Goal: Transaction & Acquisition: Purchase product/service

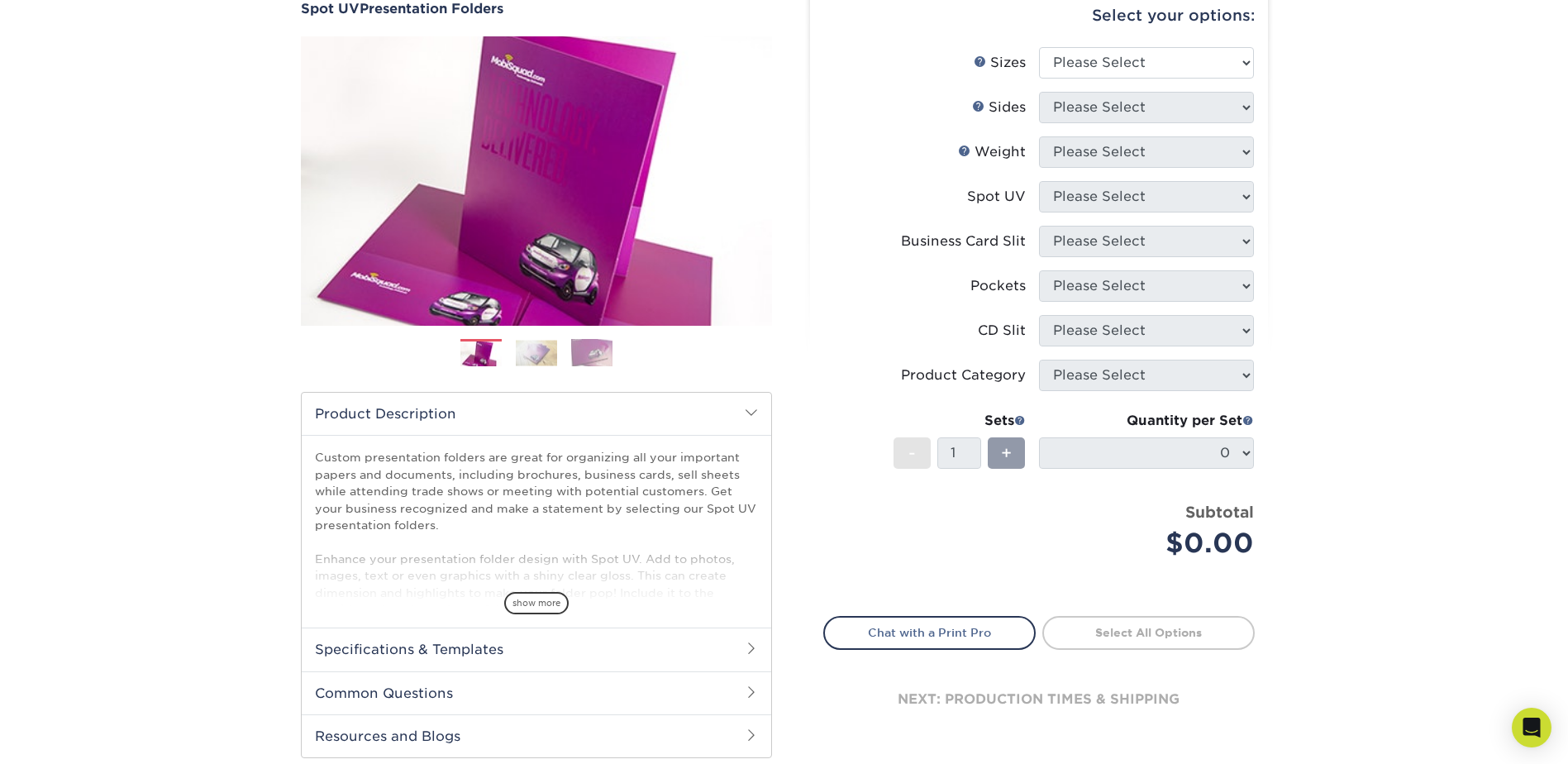
scroll to position [166, 0]
click at [536, 599] on span "show more" at bounding box center [536, 603] width 64 height 22
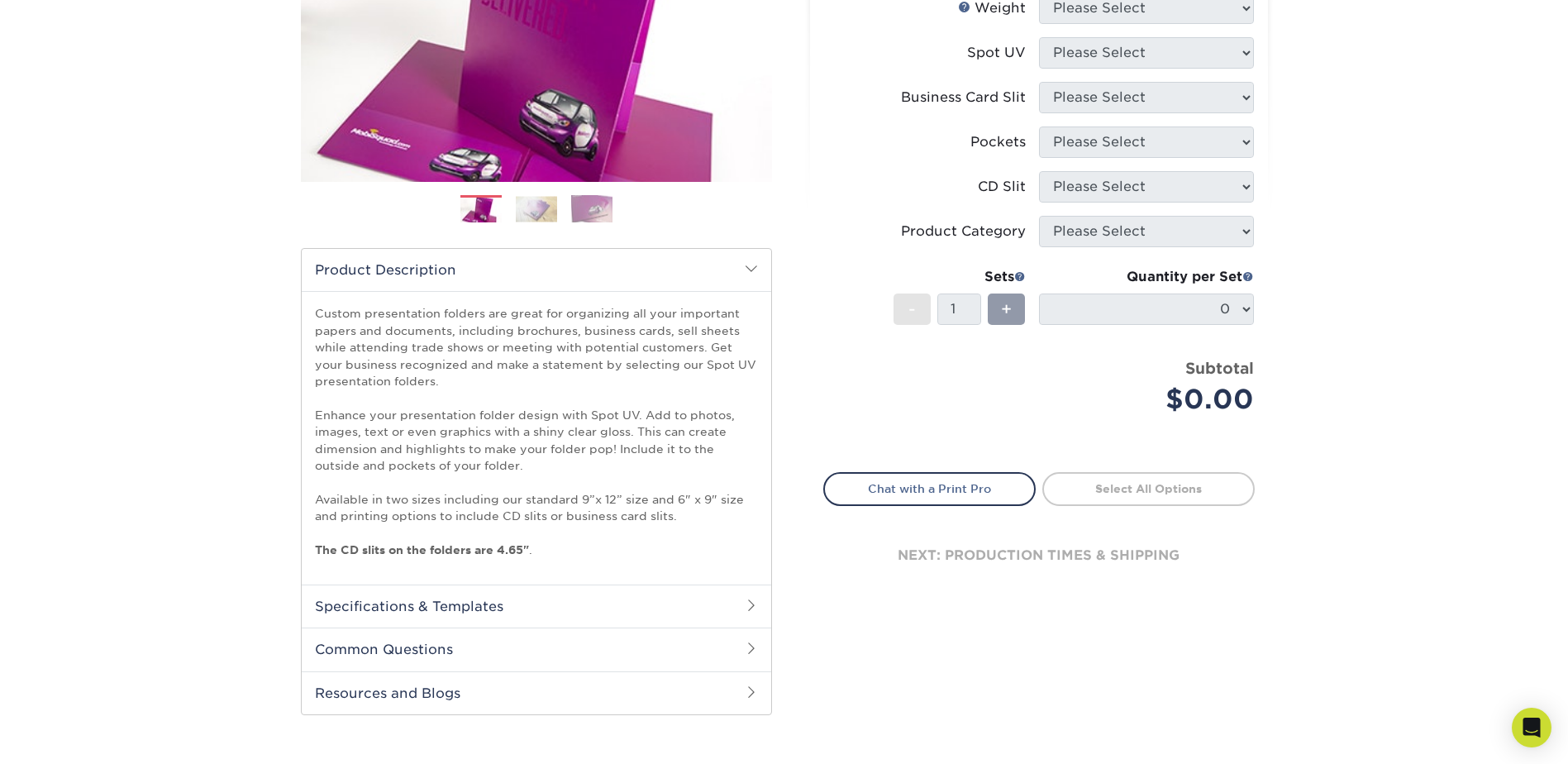
scroll to position [330, 0]
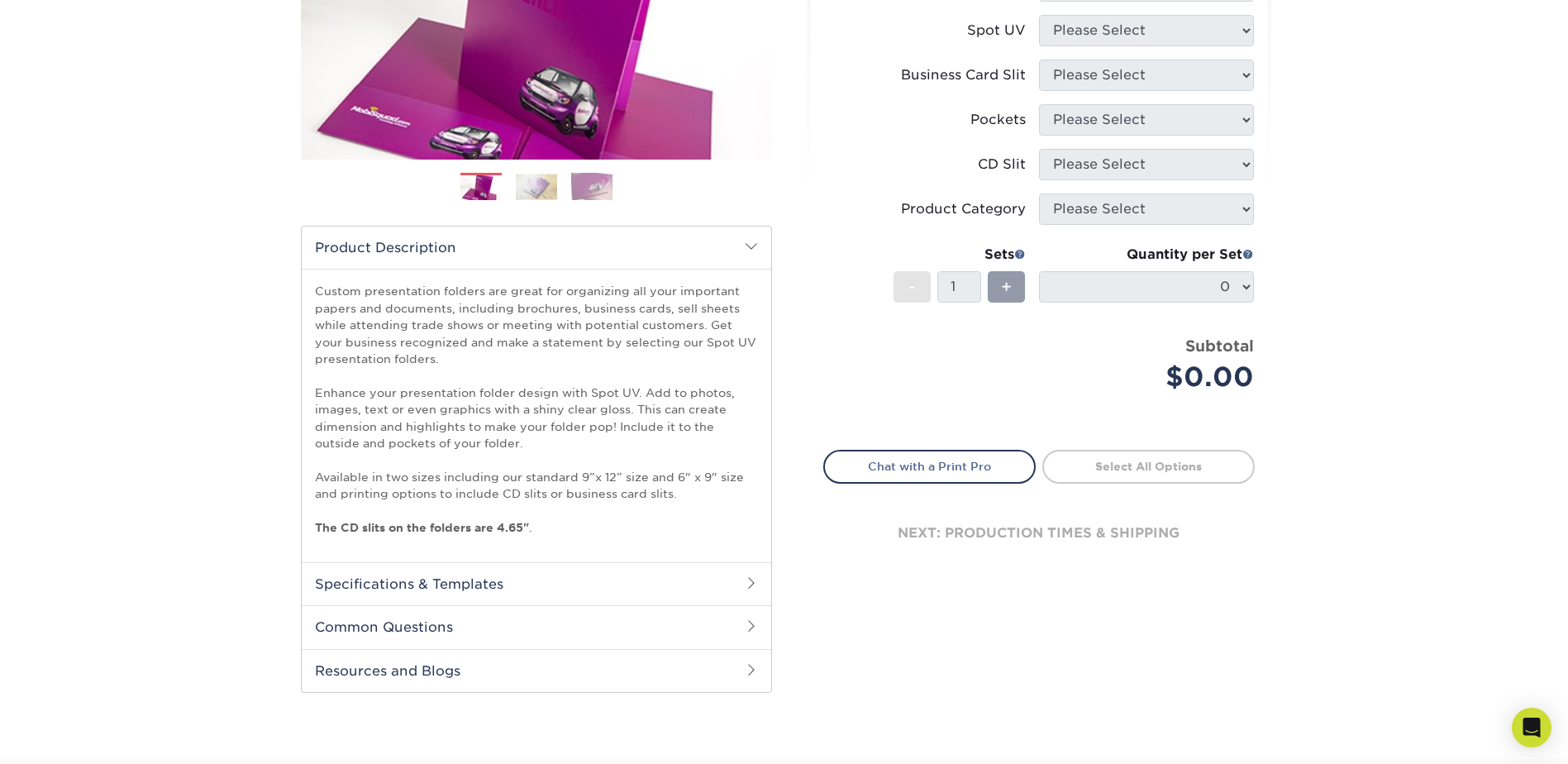
click at [750, 585] on span at bounding box center [751, 582] width 13 height 13
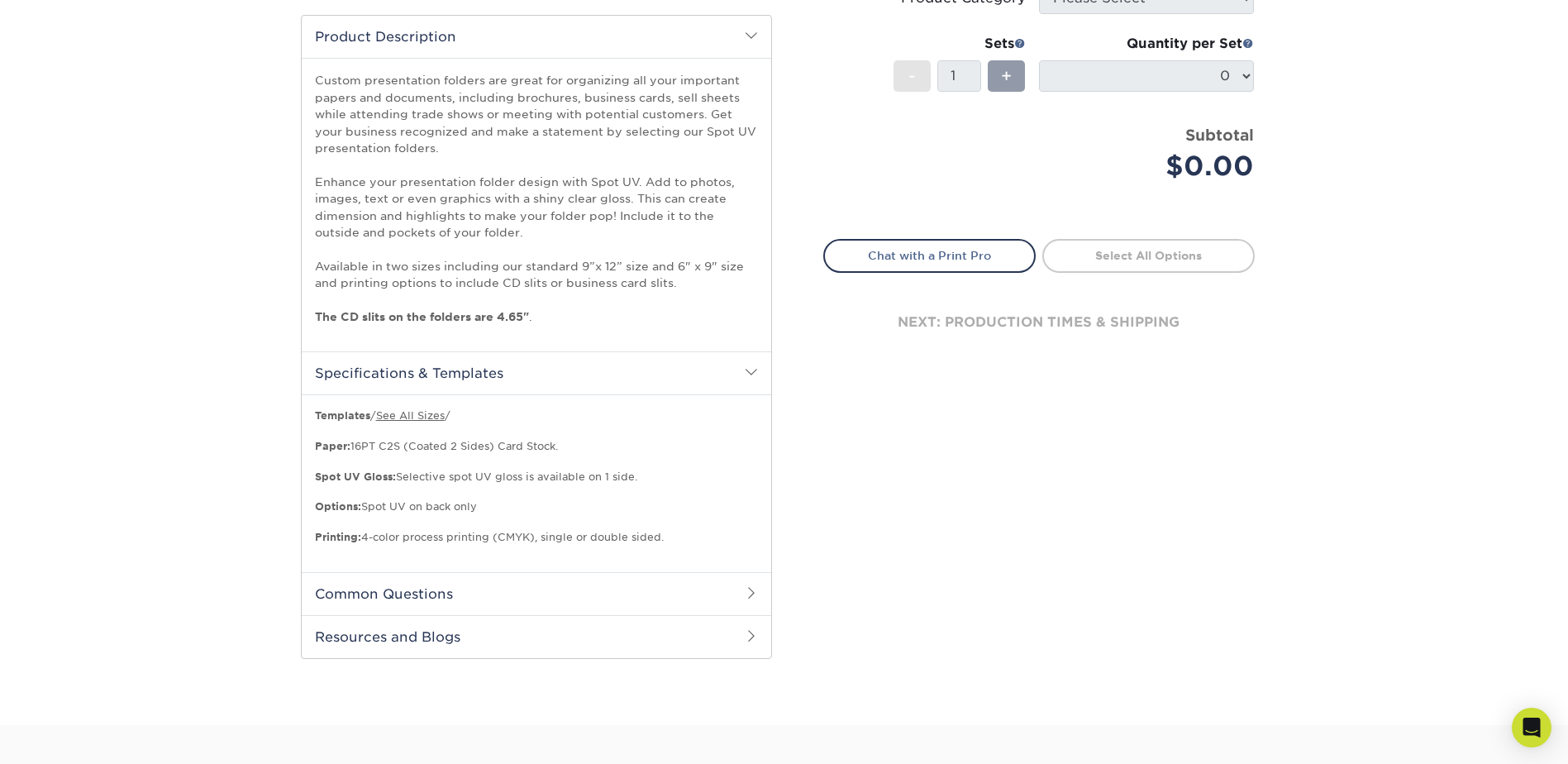
scroll to position [579, 0]
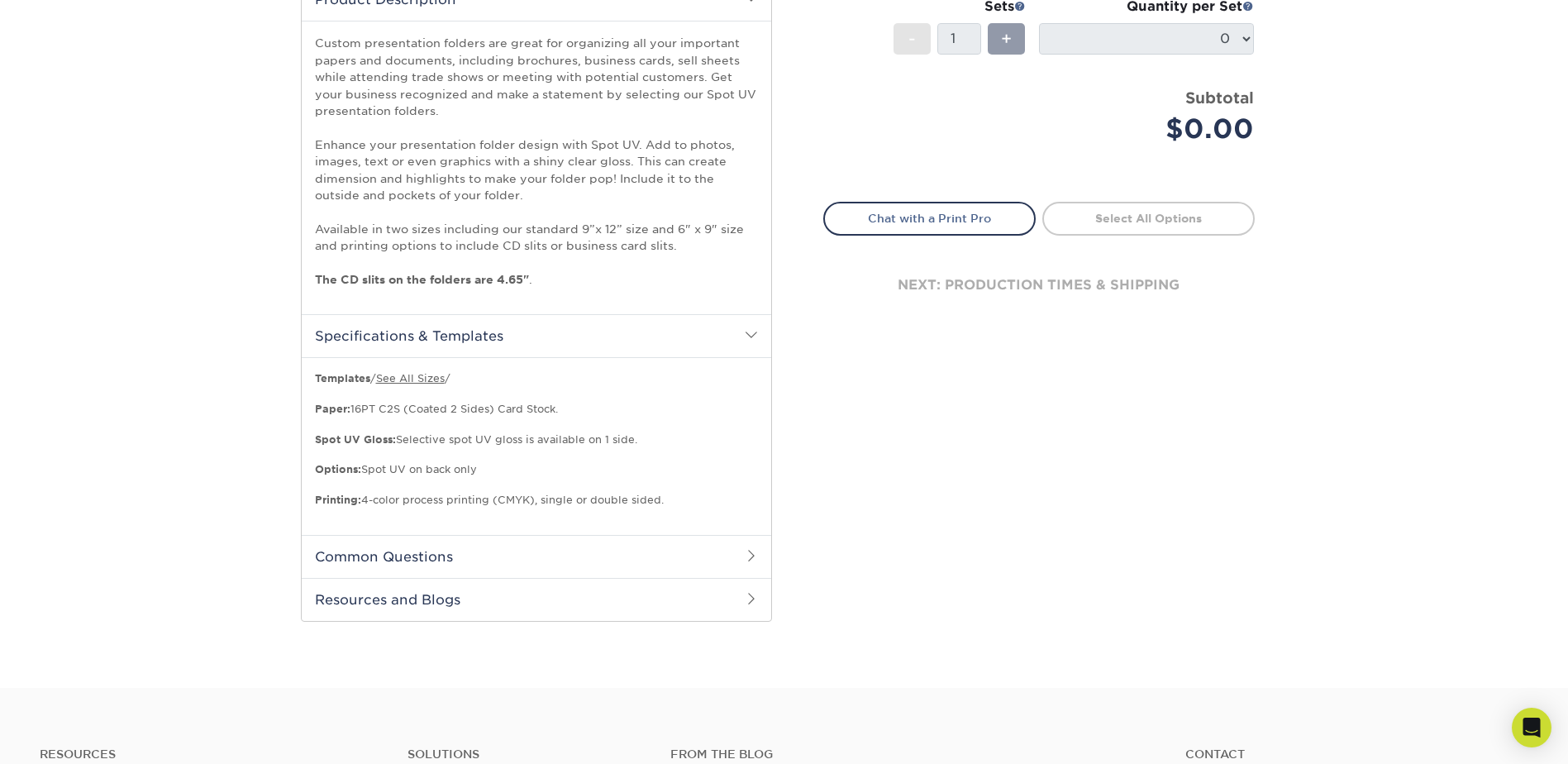
click at [751, 554] on span at bounding box center [751, 555] width 13 height 13
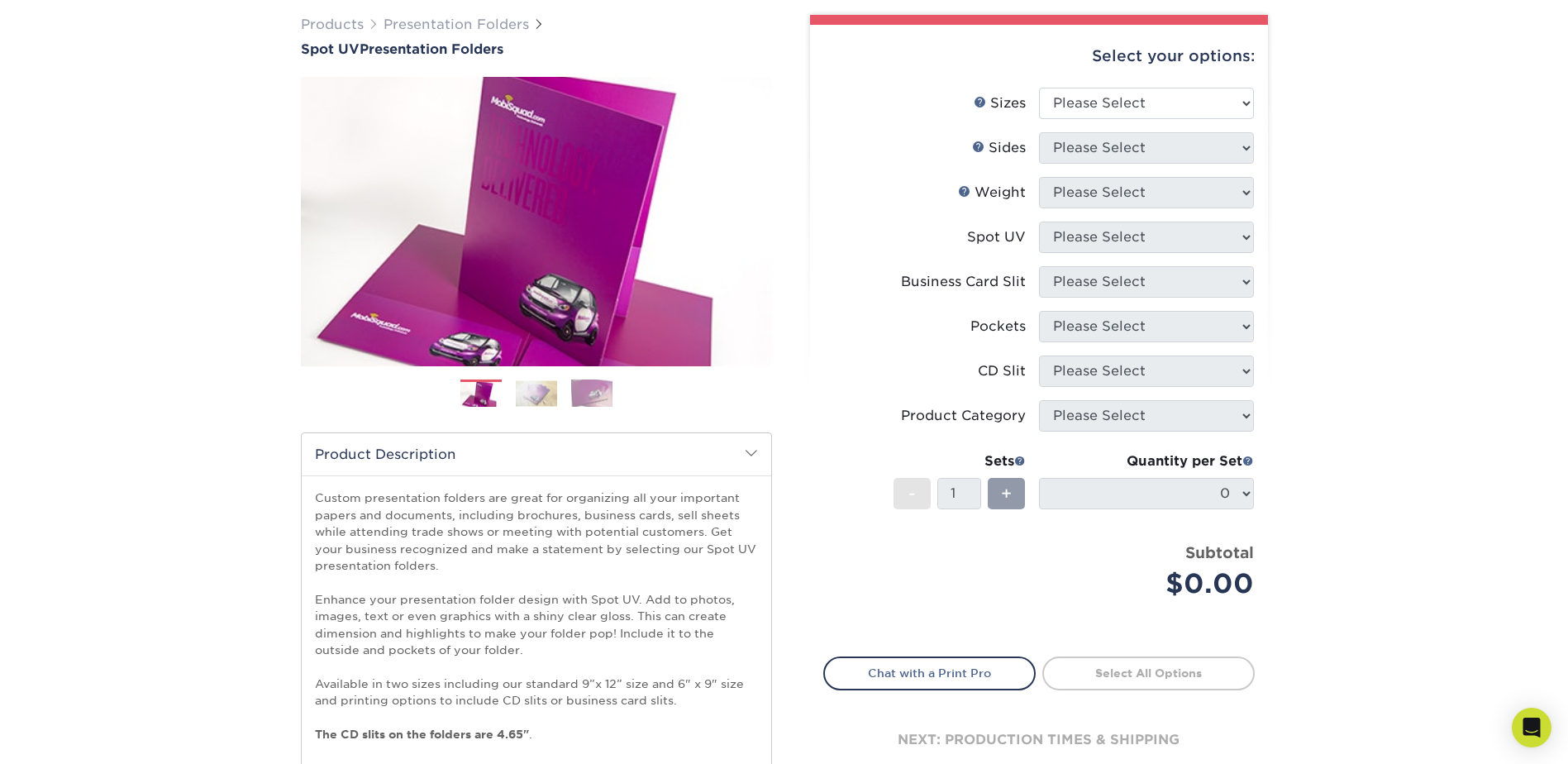
scroll to position [0, 0]
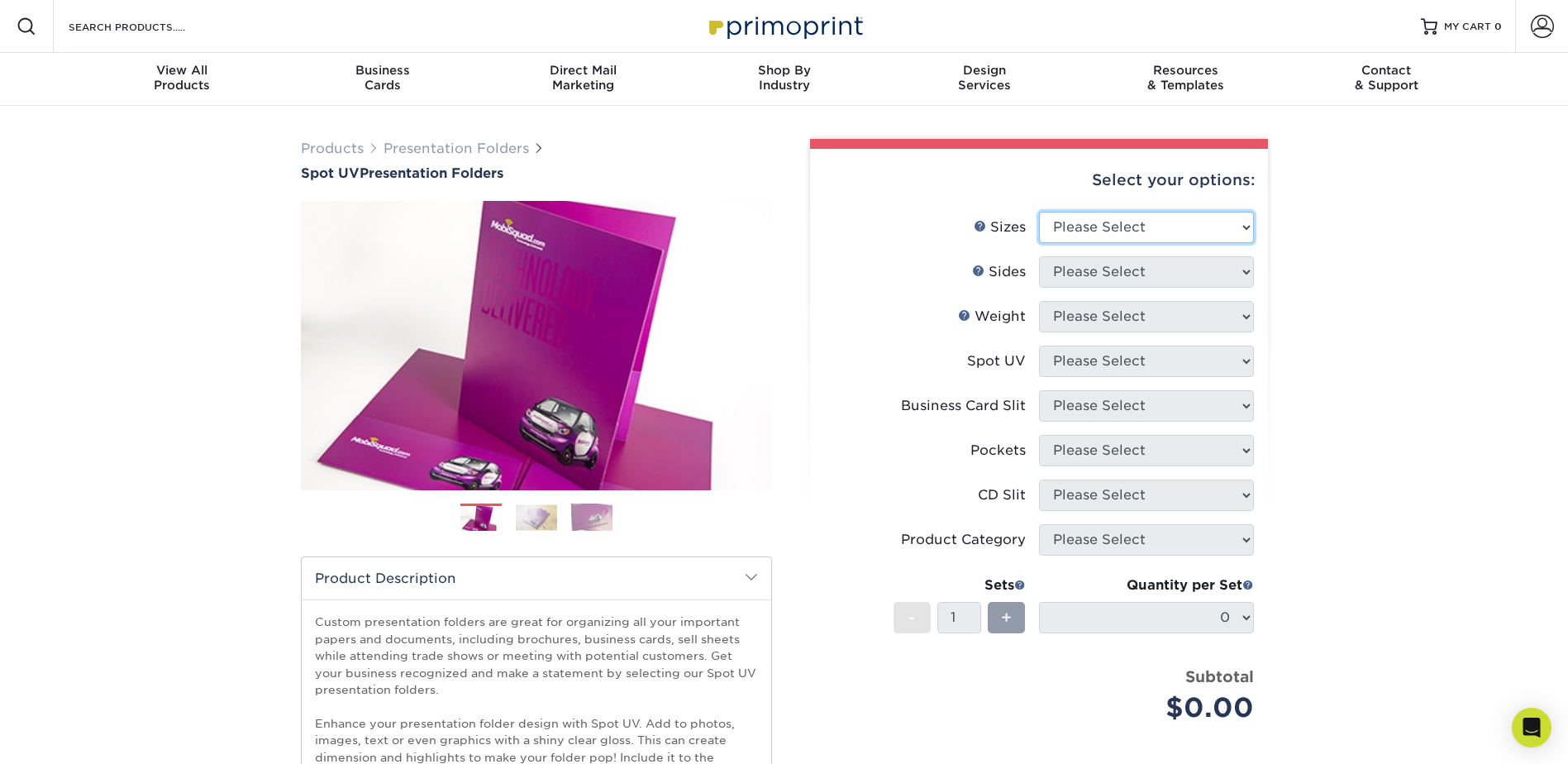
click at [1246, 221] on select "Please Select 6" x 9" 9" x 12"" at bounding box center [1146, 227] width 215 height 32
select select "9.00x12.00"
click at [1038, 212] on select "Please Select 6" x 9" 9" x 12"" at bounding box center [1146, 227] width 215 height 32
click at [1239, 270] on select "Please Select Print Both Sides Print Front Only" at bounding box center [1146, 272] width 215 height 32
select select "32d3c223-f82c-492b-b915-ba065a00862f"
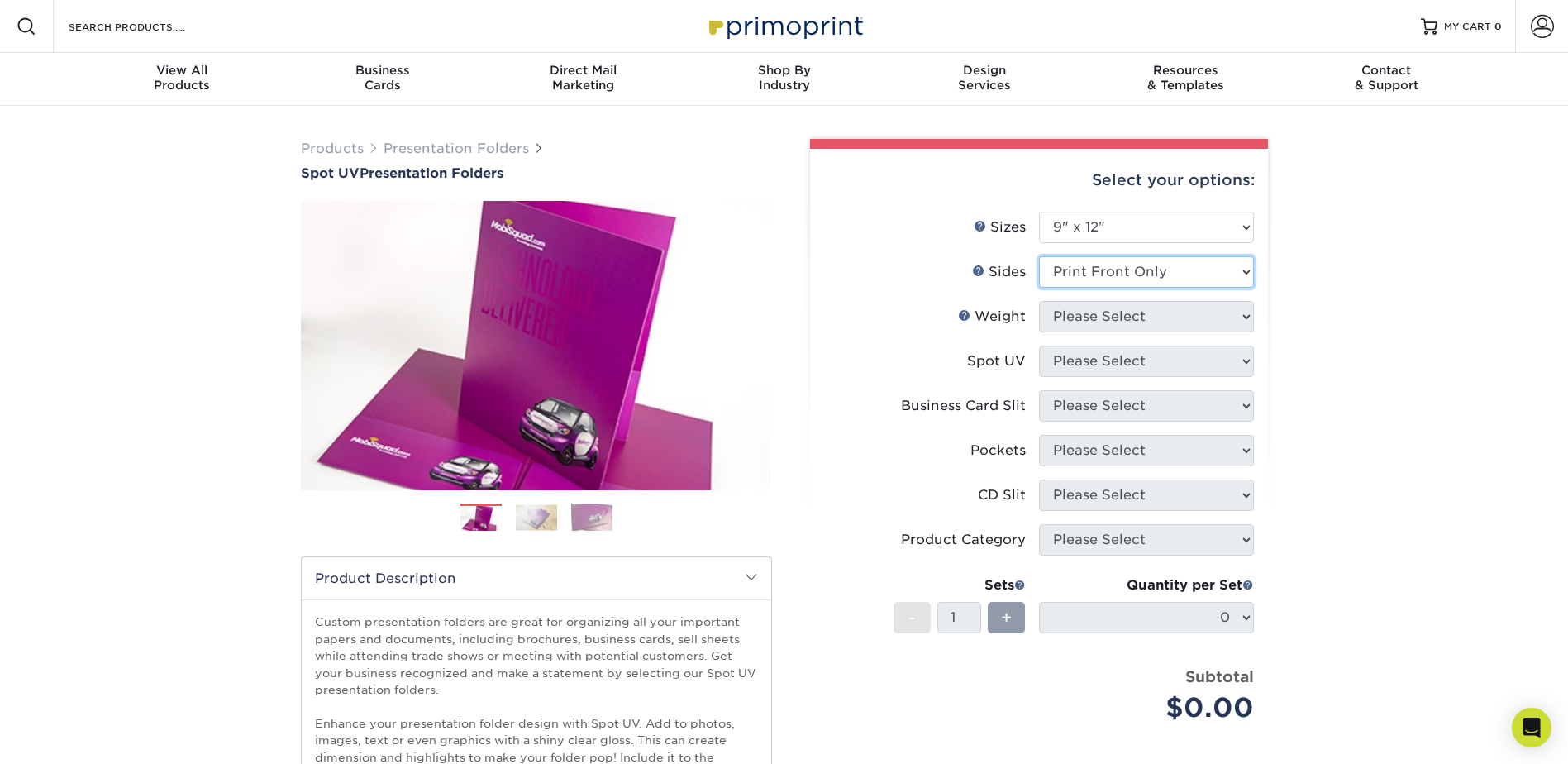
click at [1038, 257] on select "Please Select Print Both Sides Print Front Only" at bounding box center [1146, 272] width 215 height 32
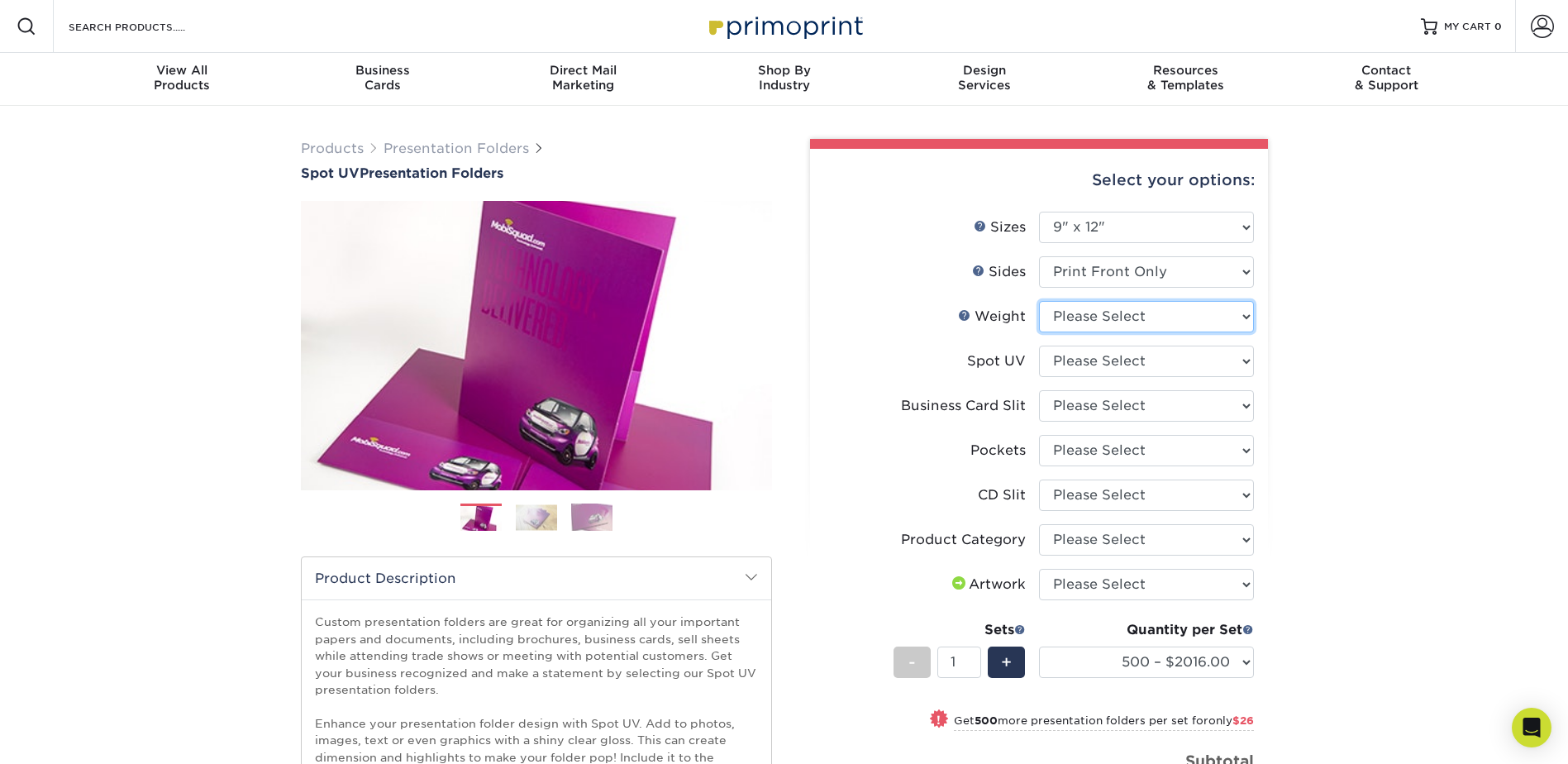
click at [1245, 315] on select "Please Select 16PT" at bounding box center [1146, 317] width 215 height 32
click at [1239, 221] on select "Please Select 6" x 9" 9" x 12"" at bounding box center [1146, 227] width 215 height 32
select select "6.00x9.00"
click at [1038, 212] on select "Please Select 6" x 9" 9" x 12"" at bounding box center [1146, 227] width 215 height 32
select select "-1"
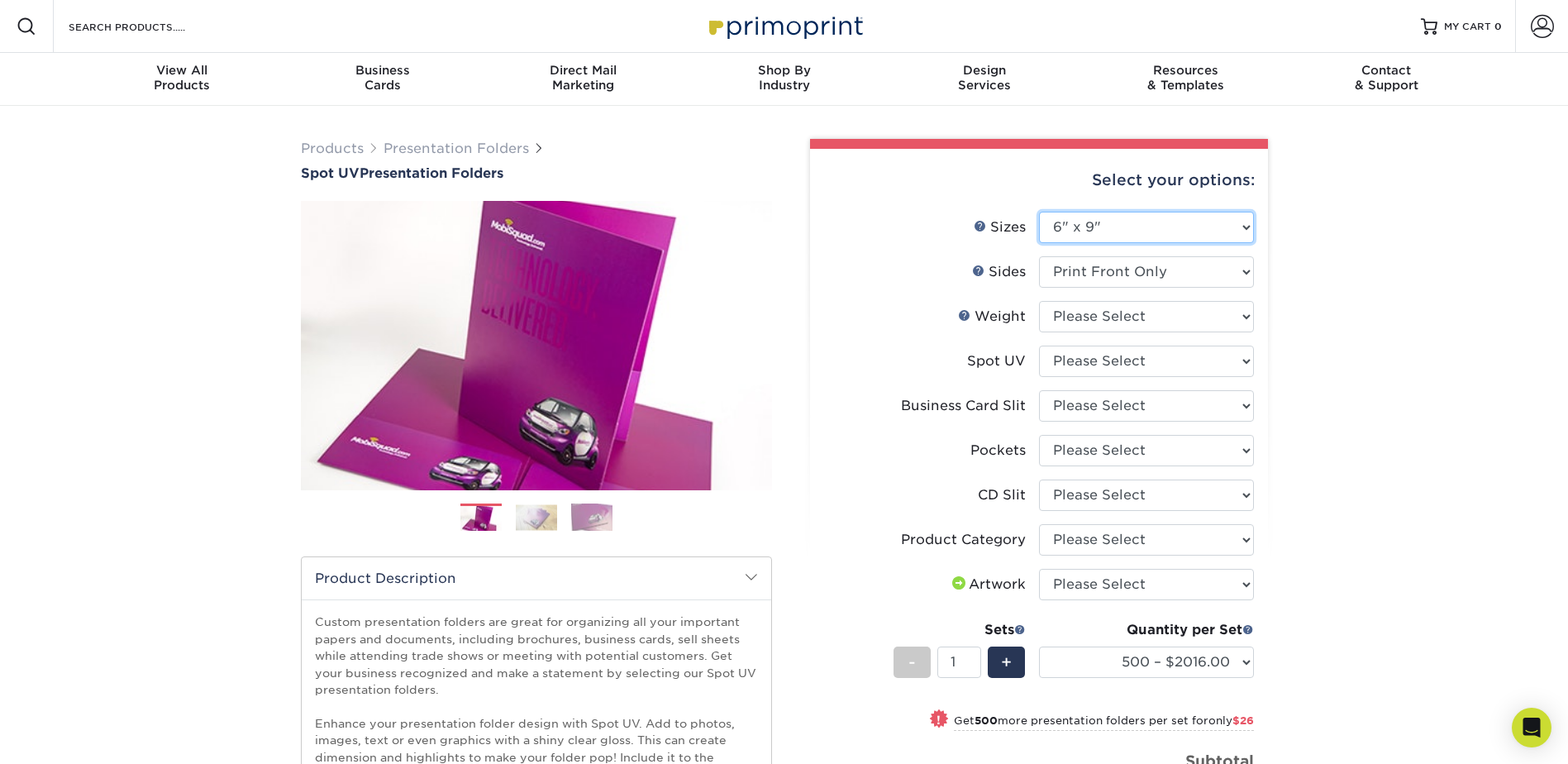
select select "-1"
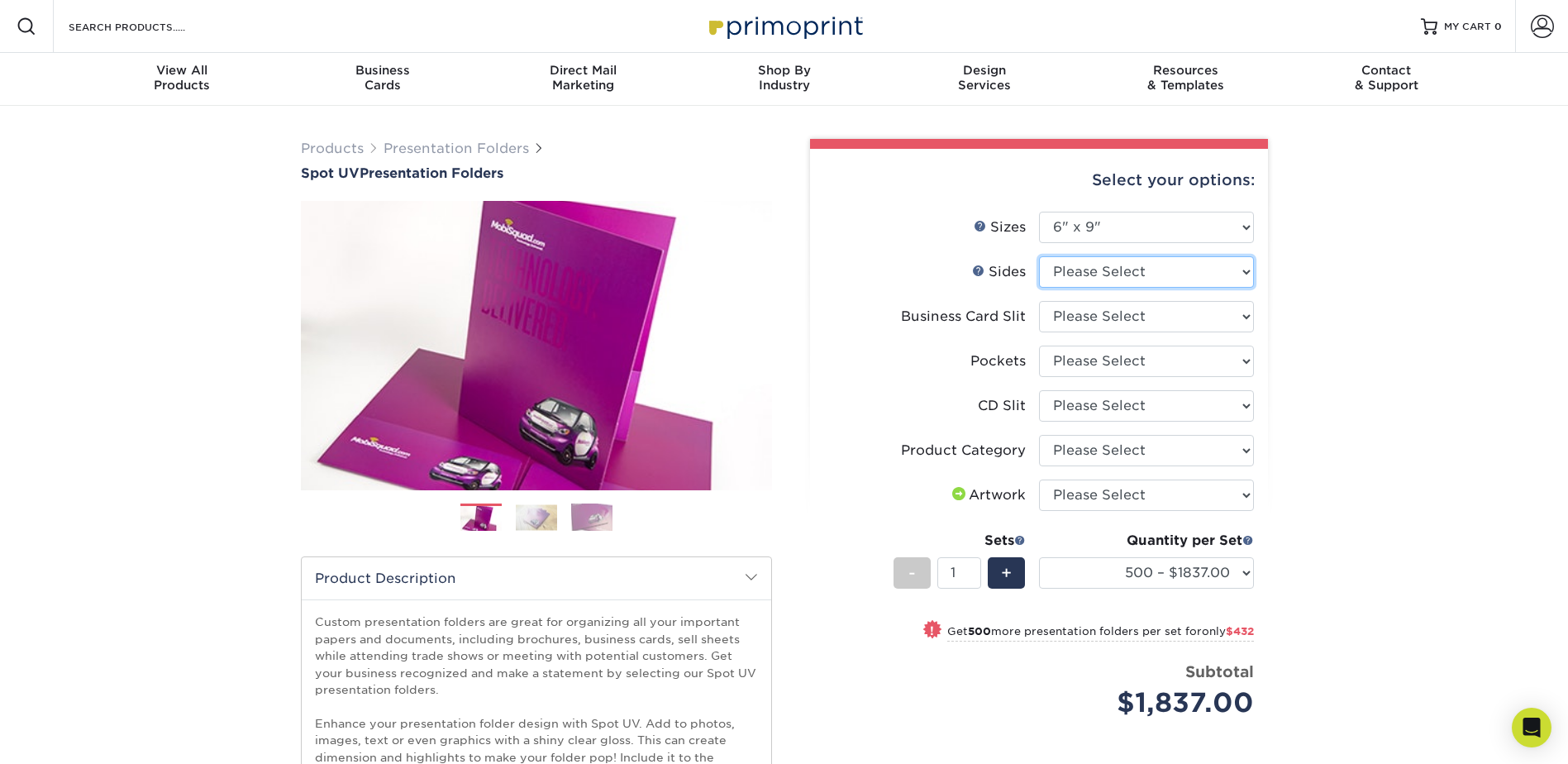
click at [1244, 270] on select "Please Select Print Both Sides Print Front Only" at bounding box center [1146, 272] width 215 height 32
select select "32d3c223-f82c-492b-b915-ba065a00862f"
click at [1038, 257] on select "Please Select Print Both Sides Print Front Only" at bounding box center [1146, 272] width 215 height 32
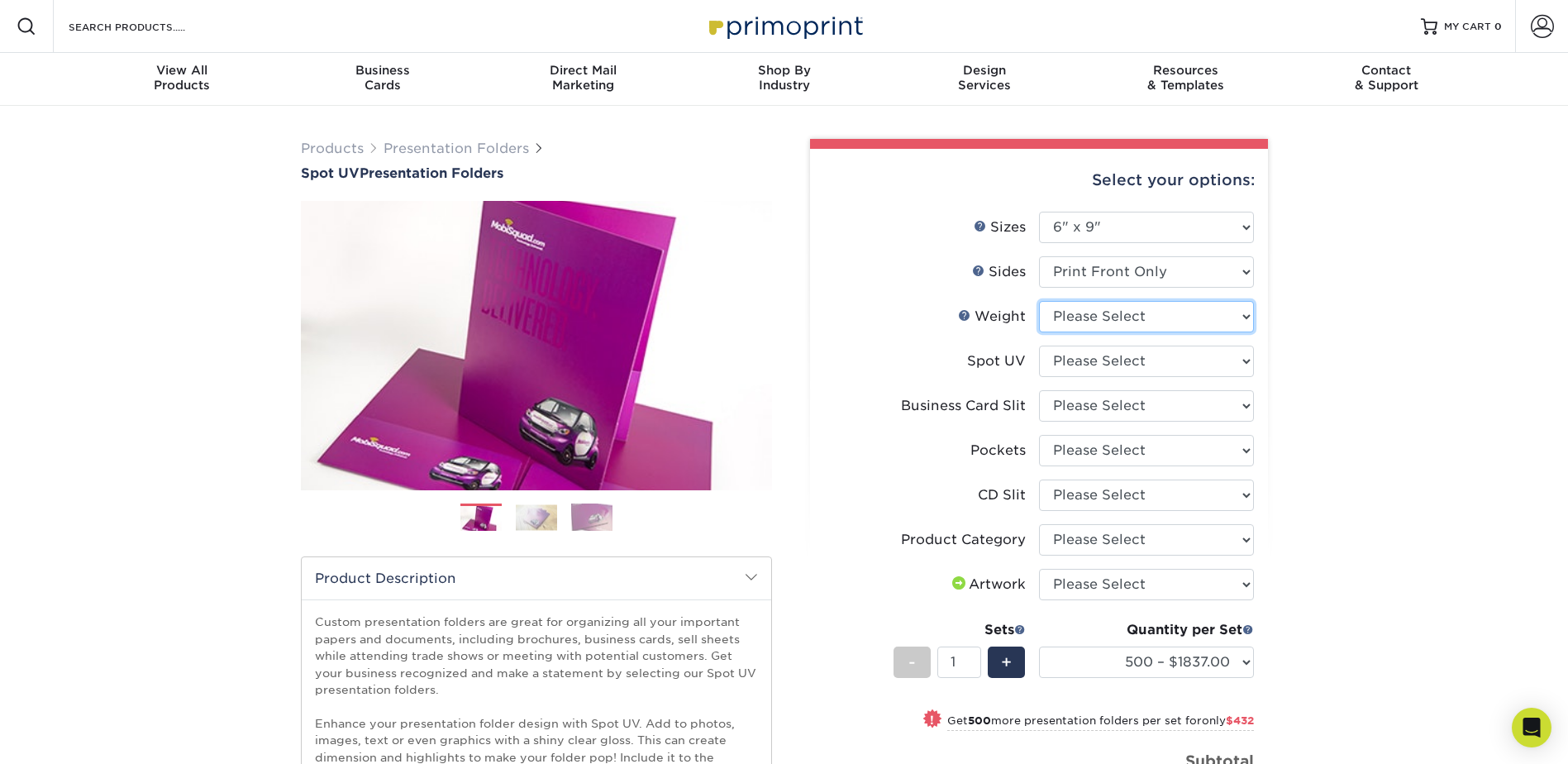
click at [1244, 317] on select "Please Select 16PT" at bounding box center [1146, 317] width 215 height 32
click at [1244, 409] on select "Please Select No Business Card Slits On Left (Front) Pocket - Horizontal On Lef…" at bounding box center [1146, 406] width 215 height 32
select select "72a87a50-32e6-4b0a-b352-83a99595e5b9"
click at [1038, 391] on select "Please Select No Business Card Slits On Left (Front) Pocket - Horizontal On Lef…" at bounding box center [1146, 406] width 215 height 32
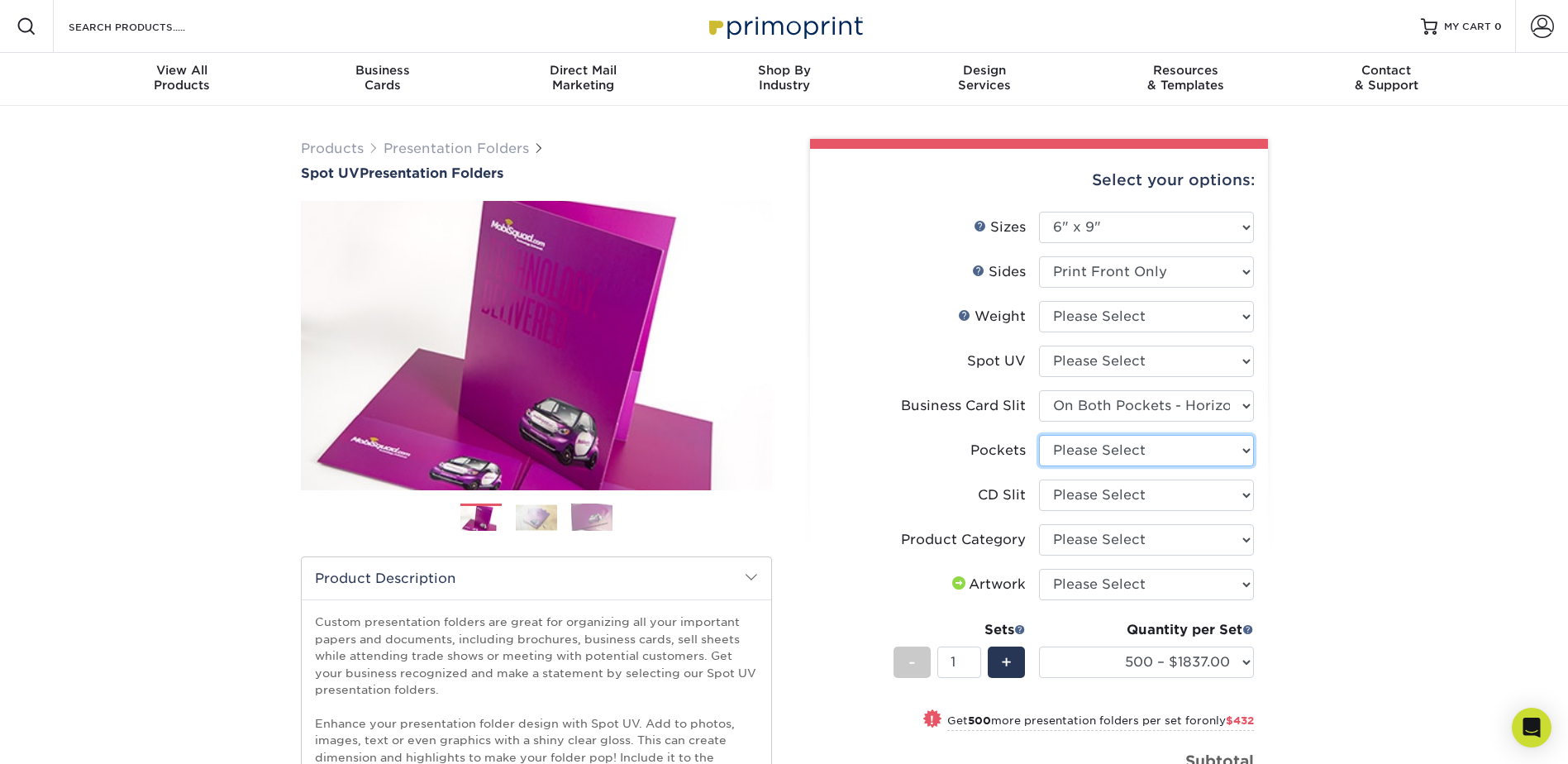
click at [1246, 452] on select "Please Select 1 Pocket on the Left (Front) Side 1 Pocket on the Right (Back) Si…" at bounding box center [1146, 451] width 215 height 32
select select "e8427203-e3c7-4640-a4e8-bae00c228d98"
click at [1038, 435] on select "Please Select 1 Pocket on the Left (Front) Side 1 Pocket on the Right (Back) Si…" at bounding box center [1146, 451] width 215 height 32
click at [1247, 496] on select "Please Select No CD Slit On the Left (Front) Pocket On the Right (Back) Pocket" at bounding box center [1146, 495] width 215 height 32
click at [1247, 492] on select "Please Select No CD Slit On the Left (Front) Pocket On the Right (Back) Pocket" at bounding box center [1146, 495] width 215 height 32
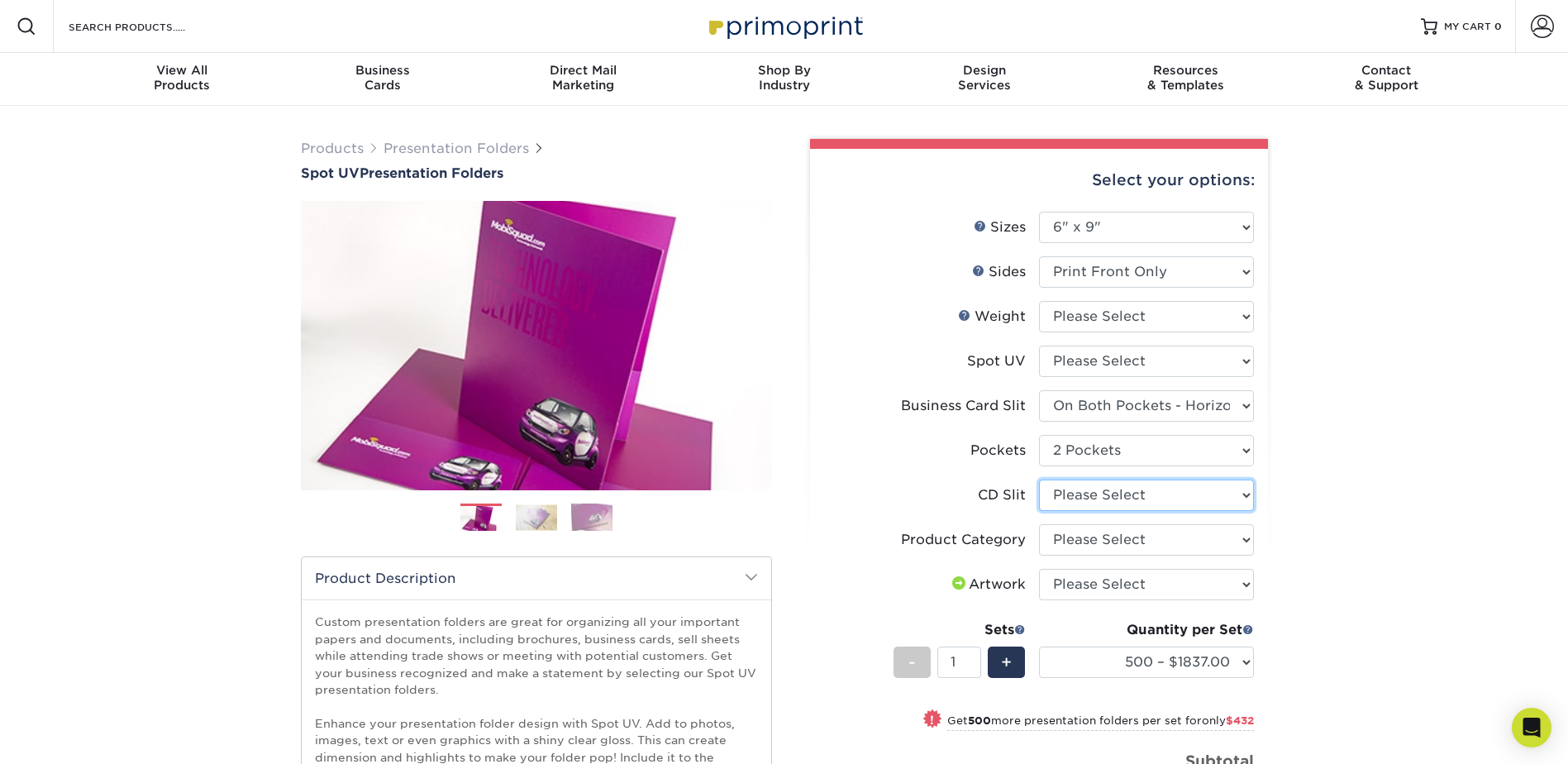
click at [1245, 496] on select "Please Select No CD Slit On the Left (Front) Pocket On the Right (Back) Pocket" at bounding box center [1146, 495] width 215 height 32
select select "a092264a-7428-4d8e-b024-417dbebc6e25"
click at [1038, 480] on select "Please Select No CD Slit On the Left (Front) Pocket On the Right (Back) Pocket" at bounding box center [1146, 495] width 215 height 32
click at [1238, 538] on select "Please Select Presentation Folders" at bounding box center [1146, 540] width 215 height 32
select select "57f7a581-ec4a-49d7-930d-eb044a1d12ac"
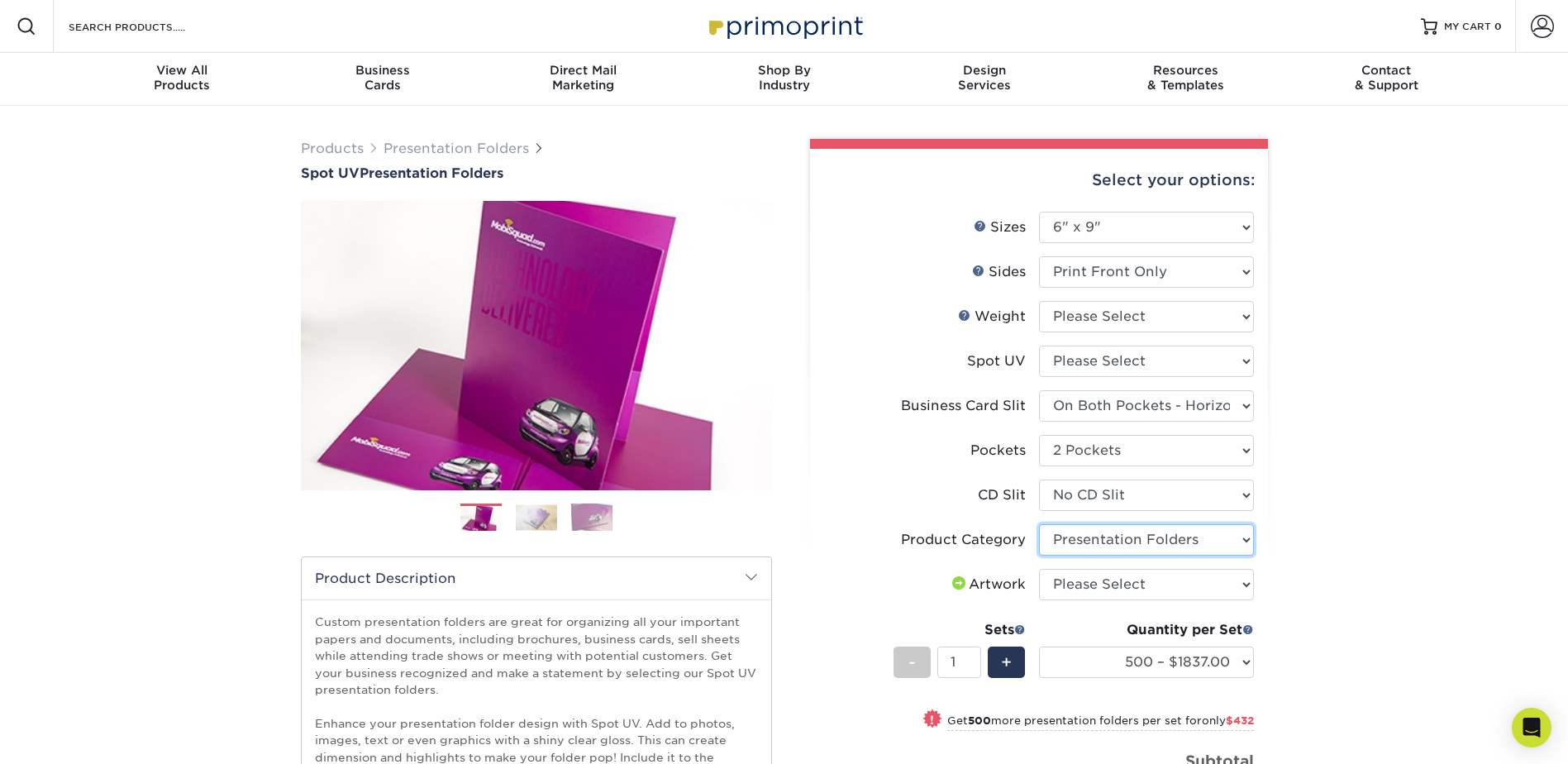
click at [1038, 524] on select "Please Select Presentation Folders" at bounding box center [1146, 540] width 215 height 32
click at [1243, 581] on select "Please Select I will upload files I need a design - $75" at bounding box center [1146, 585] width 215 height 32
select select "upload"
click at [1038, 569] on select "Please Select I will upload files I need a design - $75" at bounding box center [1146, 585] width 215 height 32
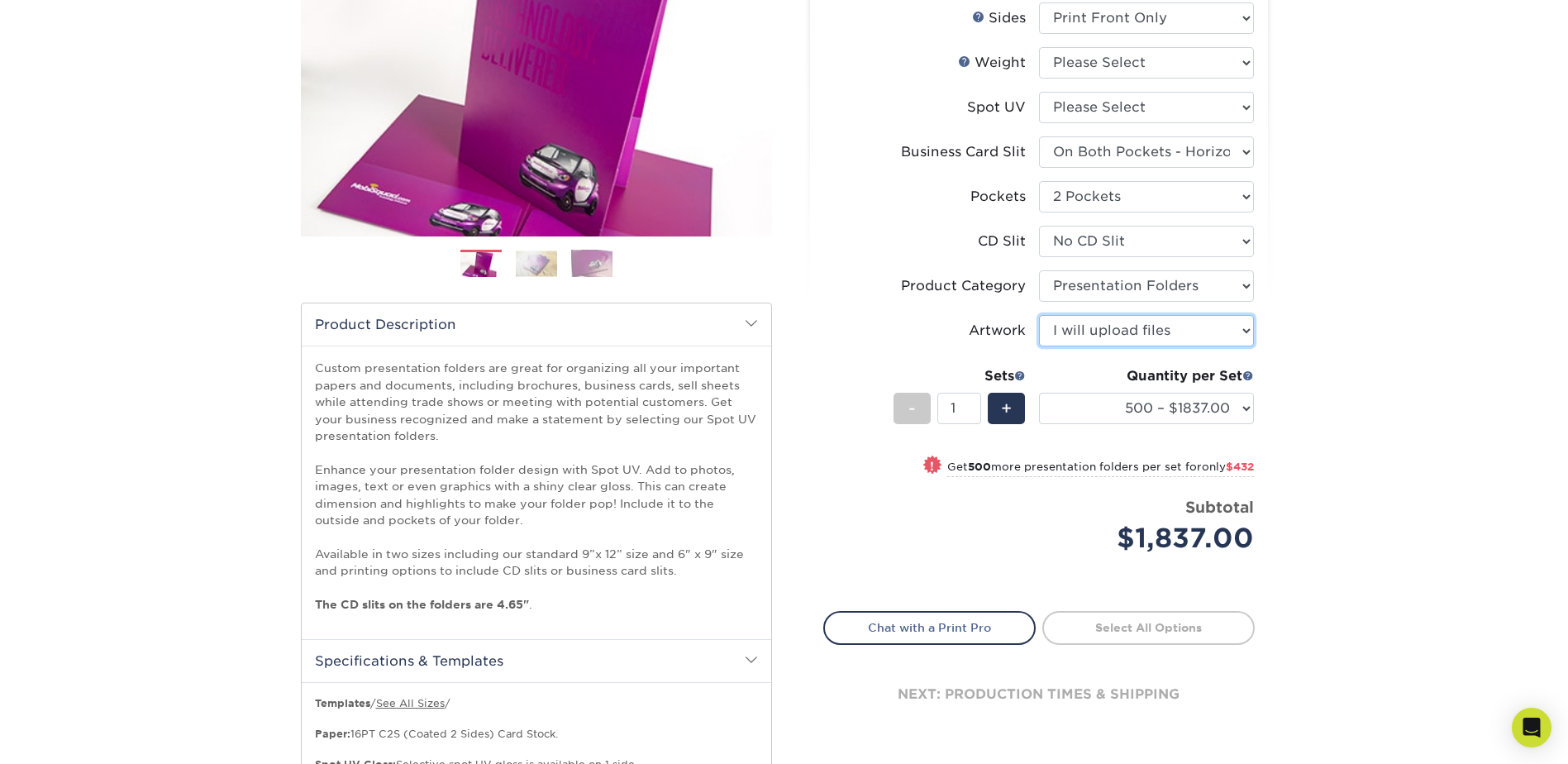
scroll to position [248, 0]
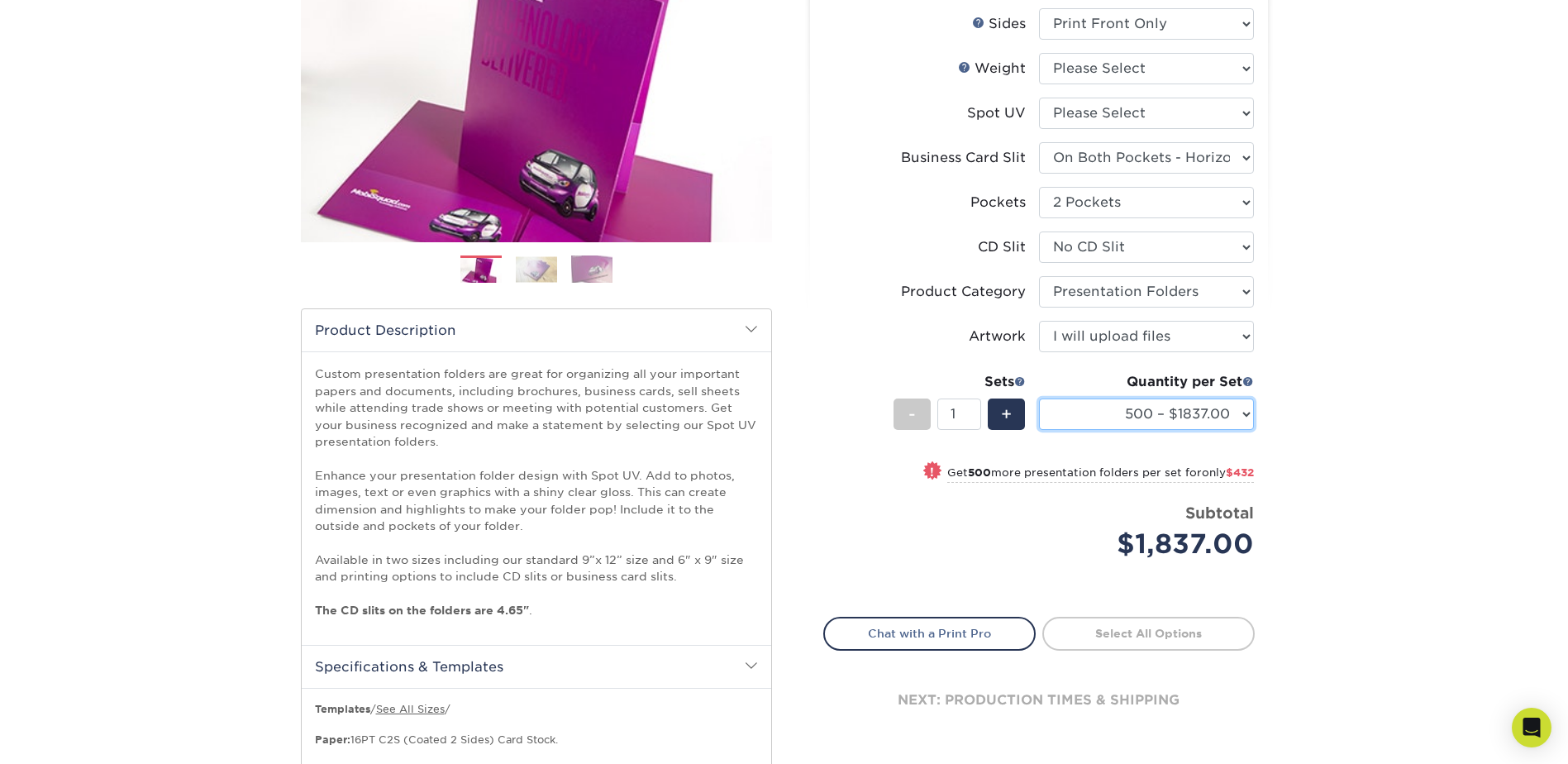
click at [1244, 412] on select "500 – $1837.00 1000 – $2269.00 2500 – $4004.00 5000 – $6241.00 10000 – $12446.0…" at bounding box center [1146, 414] width 215 height 32
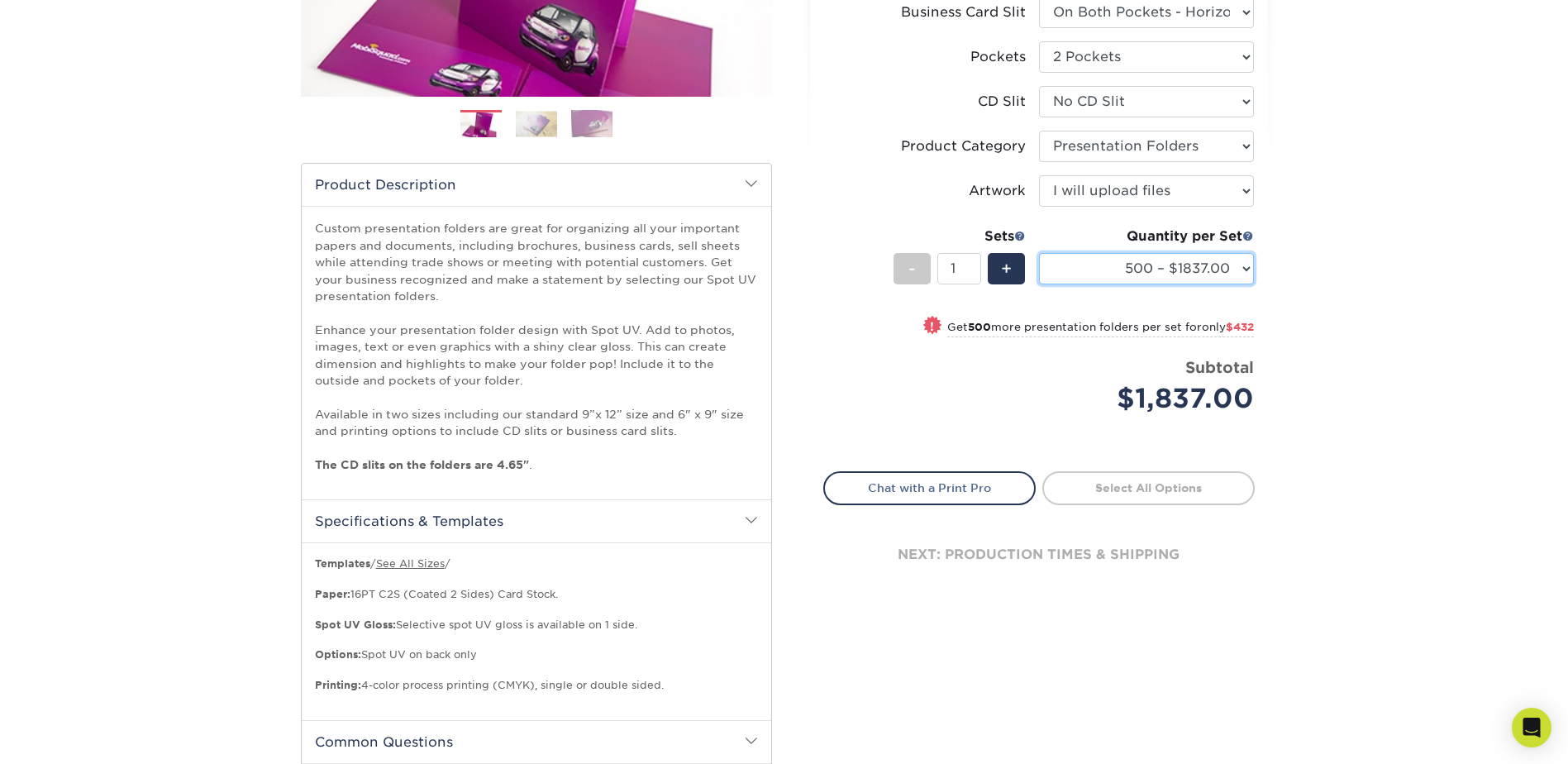
scroll to position [0, 0]
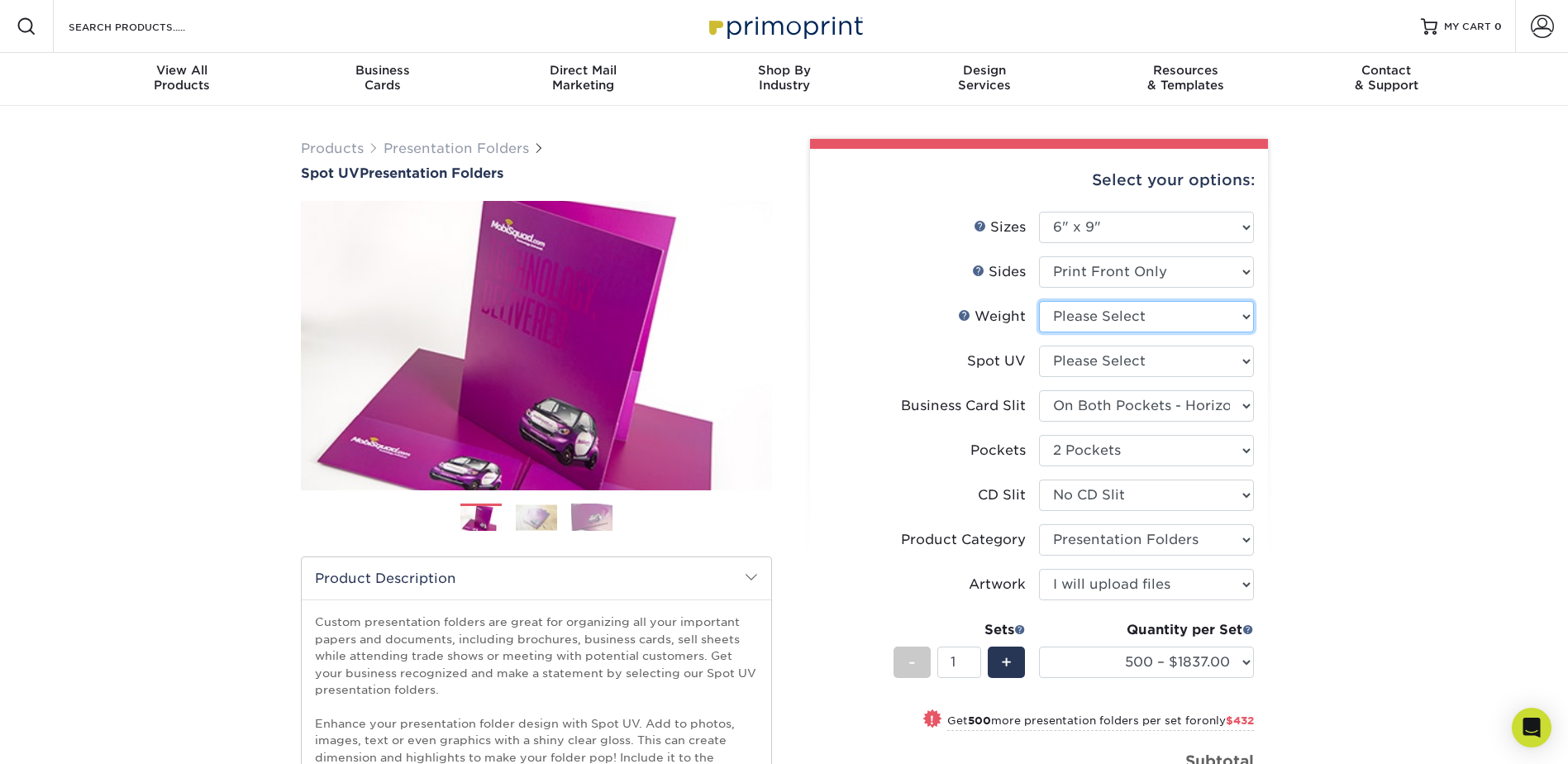
click at [1244, 316] on select "Please Select 16PT" at bounding box center [1146, 317] width 215 height 32
select select "16PT"
click at [1038, 301] on select "Please Select 16PT" at bounding box center [1146, 317] width 215 height 32
select select "-1"
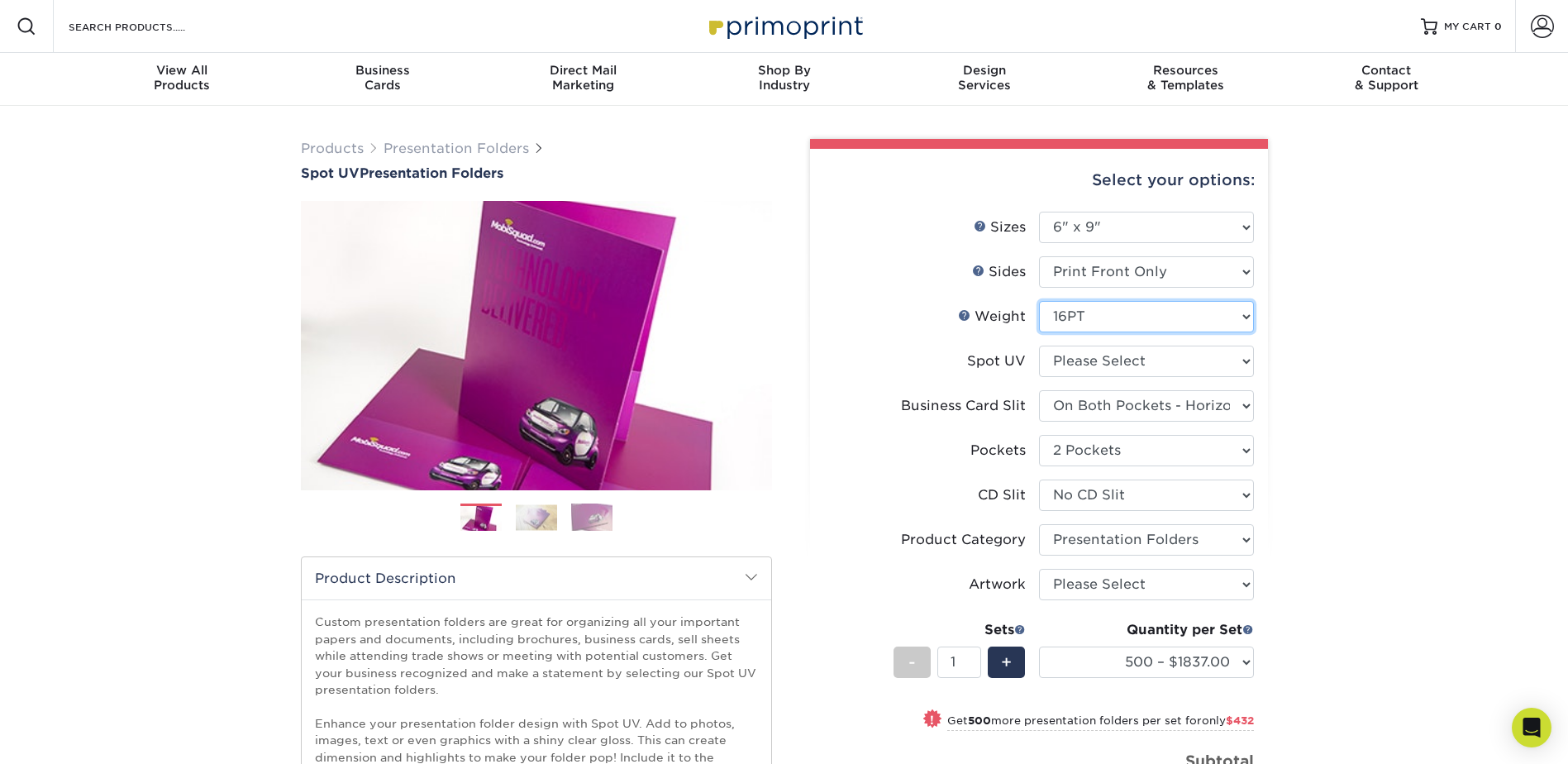
select select "-1"
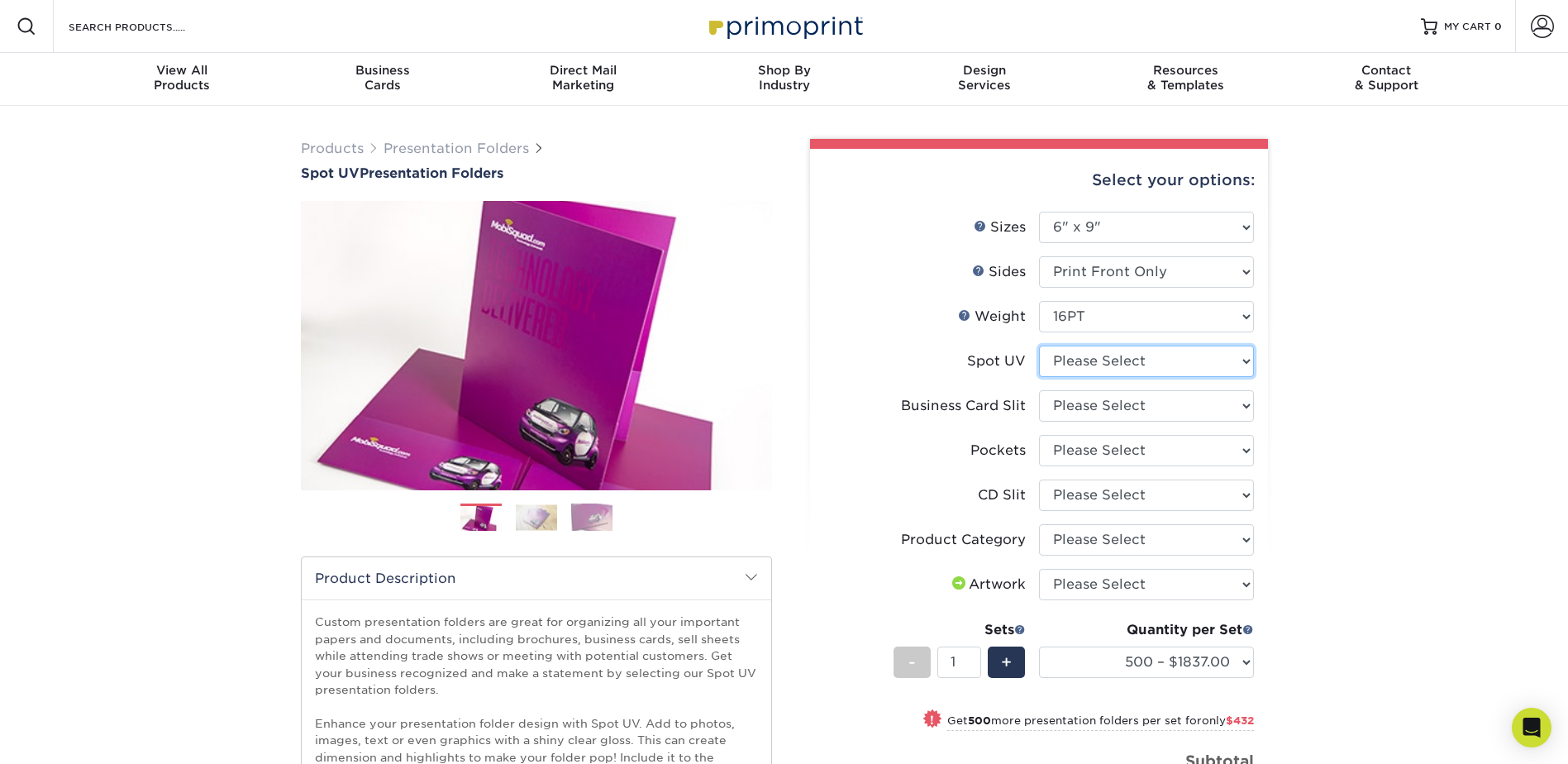
click at [1250, 361] on select "Please Select Front Only" at bounding box center [1146, 361] width 215 height 32
select select "1"
click at [1038, 346] on select "Please Select Front Only" at bounding box center [1146, 361] width 215 height 32
